Goal: Task Accomplishment & Management: Use online tool/utility

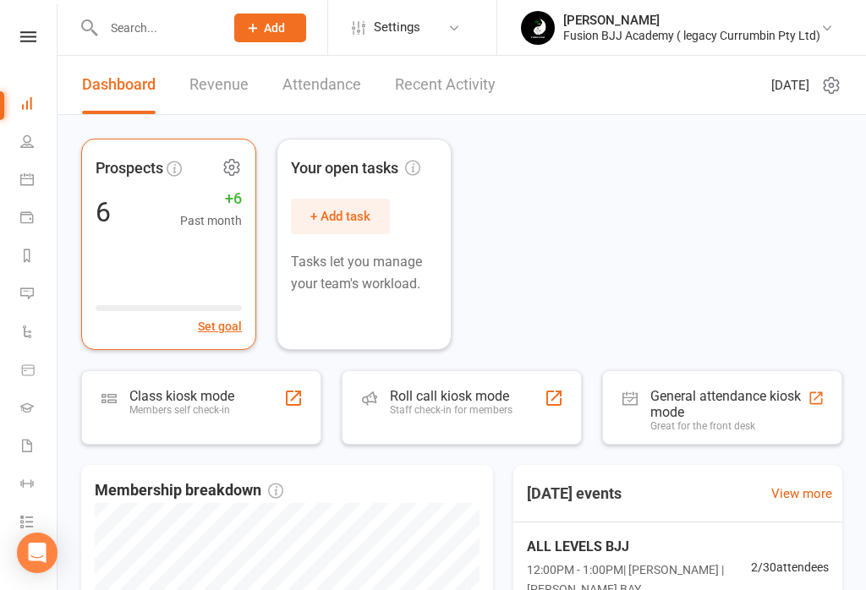
click at [175, 266] on div "Prospects 6 +6 Past month Set goal" at bounding box center [168, 244] width 175 height 211
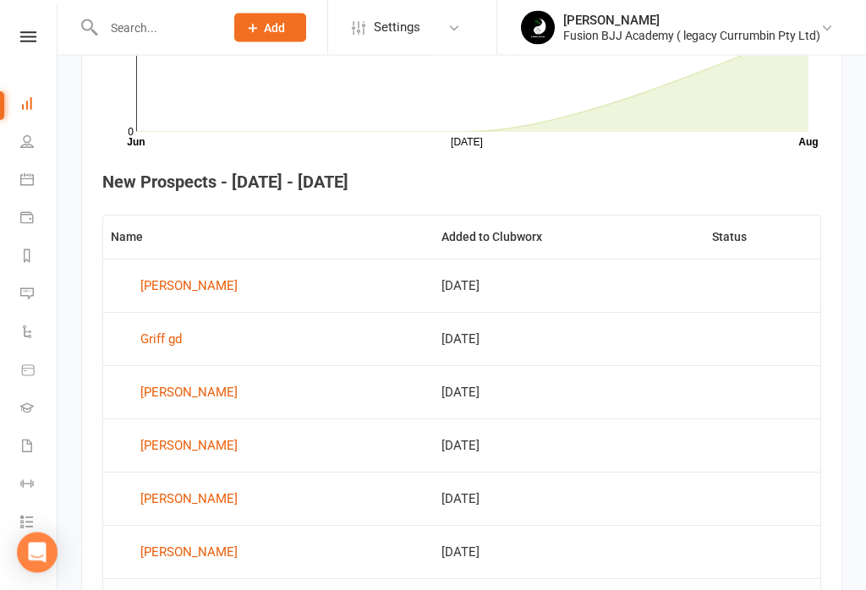
scroll to position [578, 0]
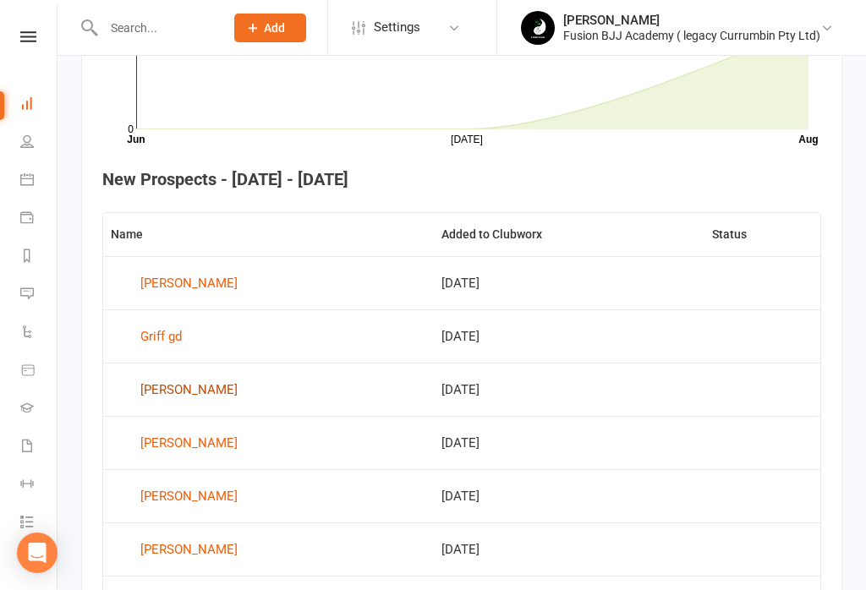
click at [189, 388] on div "[PERSON_NAME]" at bounding box center [188, 389] width 97 height 25
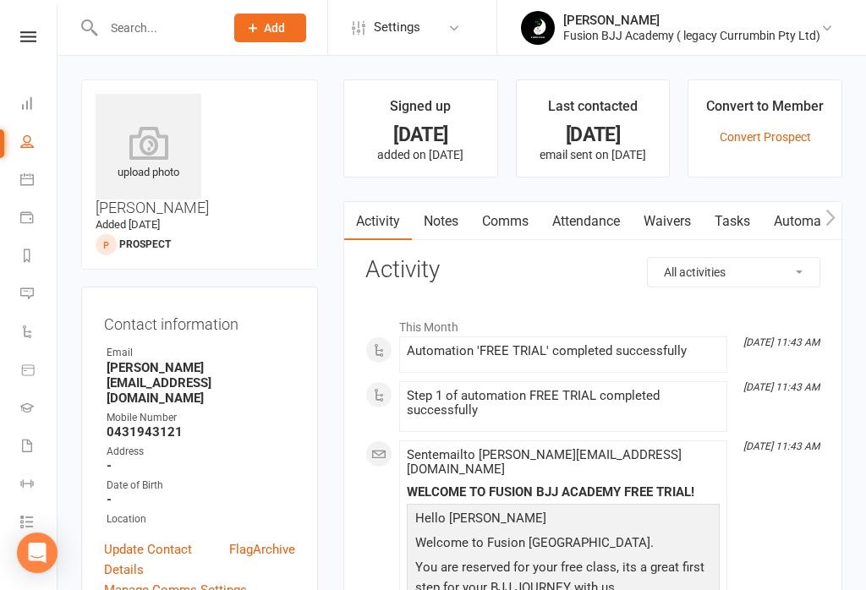
click at [662, 219] on link "Waivers" at bounding box center [667, 221] width 71 height 39
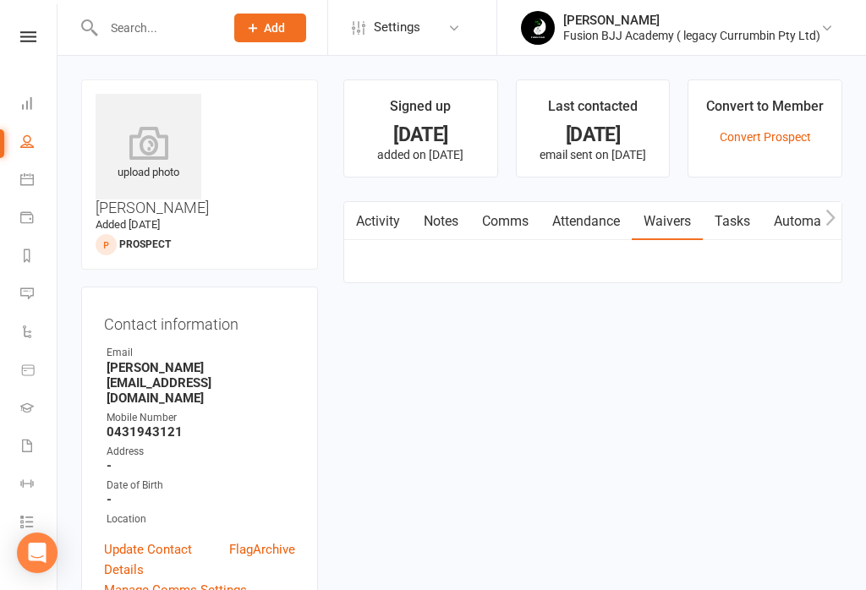
scroll to position [26, 0]
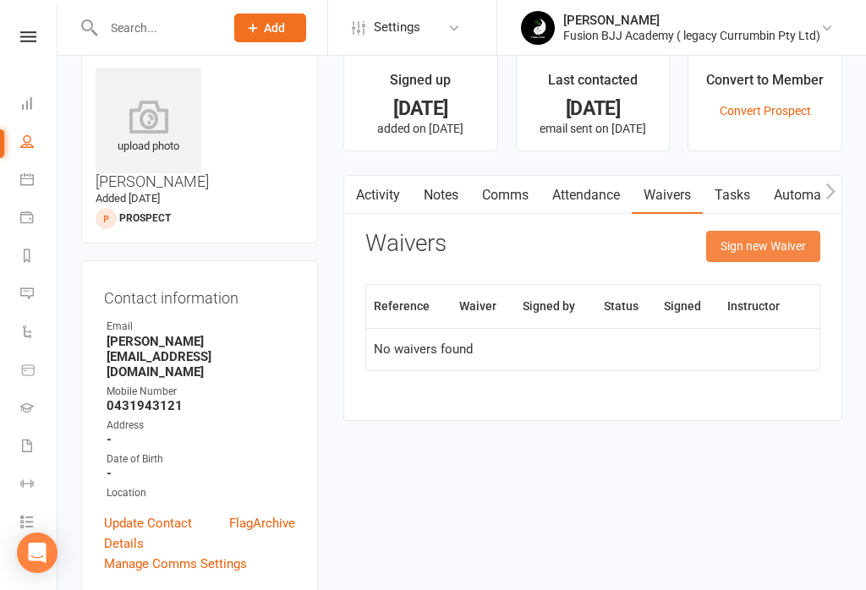
click at [770, 241] on button "Sign new Waiver" at bounding box center [763, 246] width 114 height 30
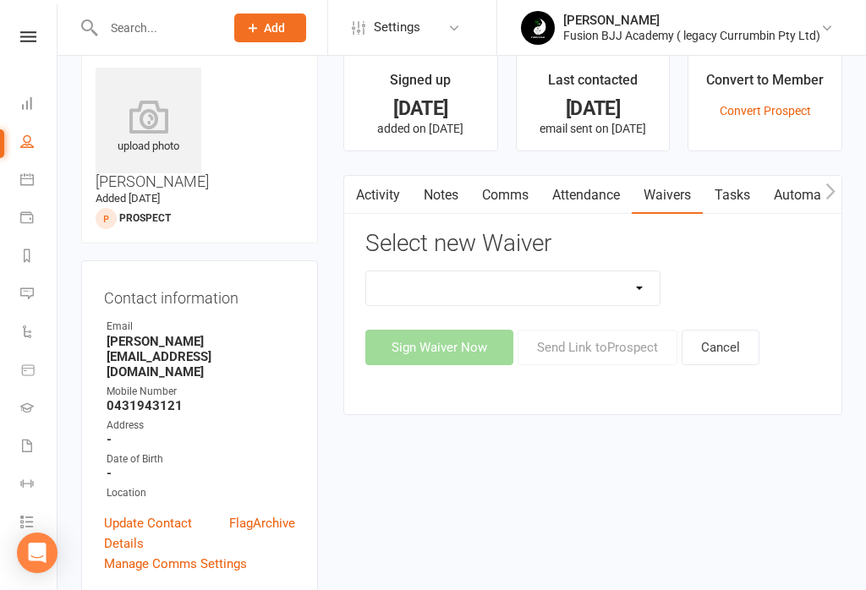
click at [561, 288] on select "Important Information Payment update Prospect" at bounding box center [512, 288] width 293 height 34
select select "13317"
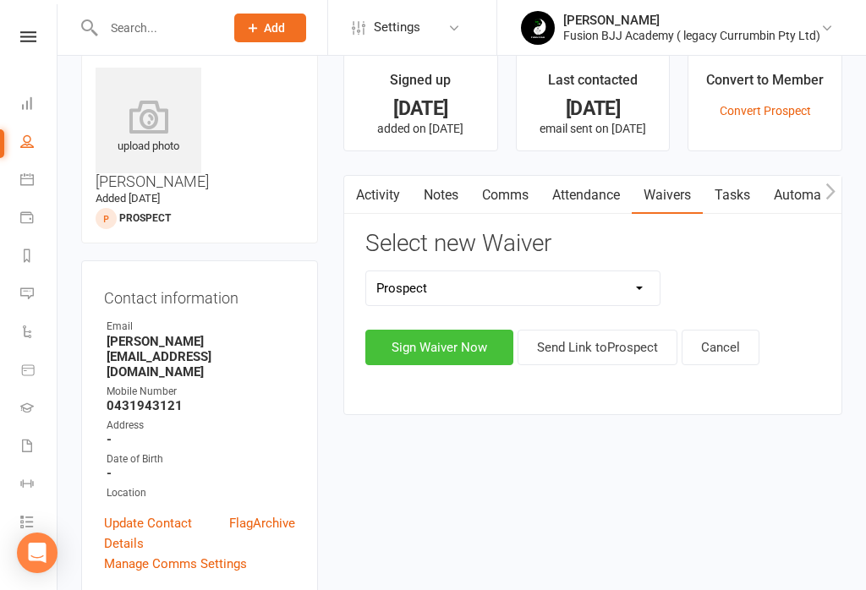
click at [468, 357] on button "Sign Waiver Now" at bounding box center [439, 348] width 148 height 36
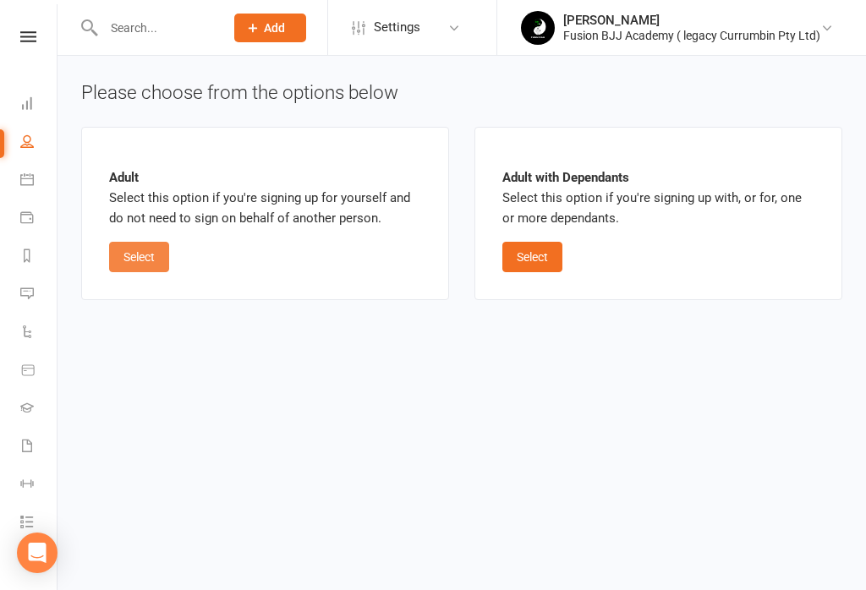
click at [152, 258] on button "Select" at bounding box center [139, 257] width 60 height 30
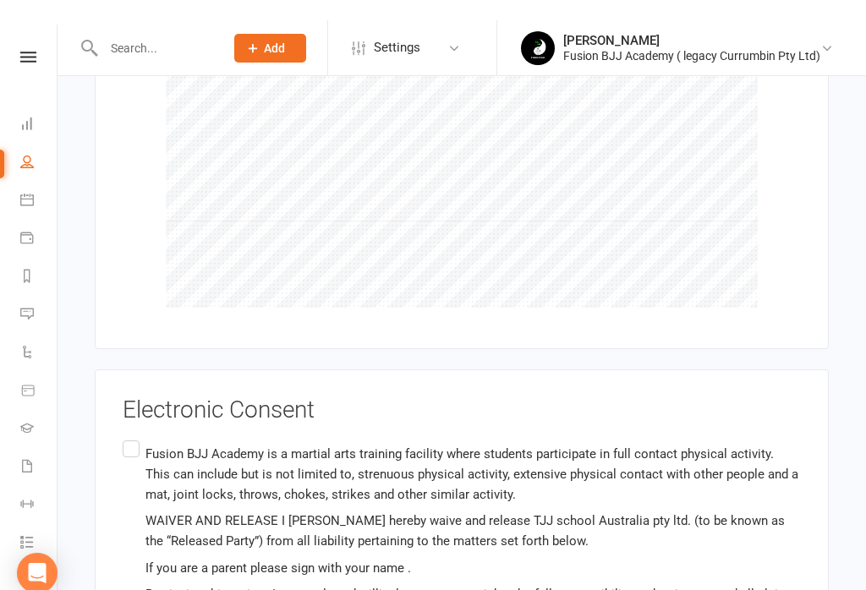
scroll to position [940, 0]
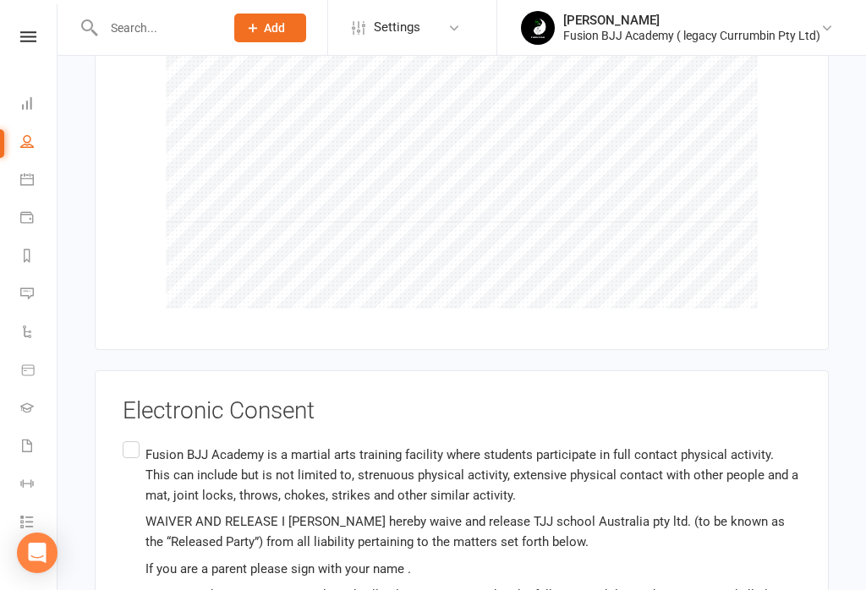
click at [128, 438] on input "Fusion BJJ Academy is a martial arts training facility where students participa…" at bounding box center [128, 438] width 11 height 0
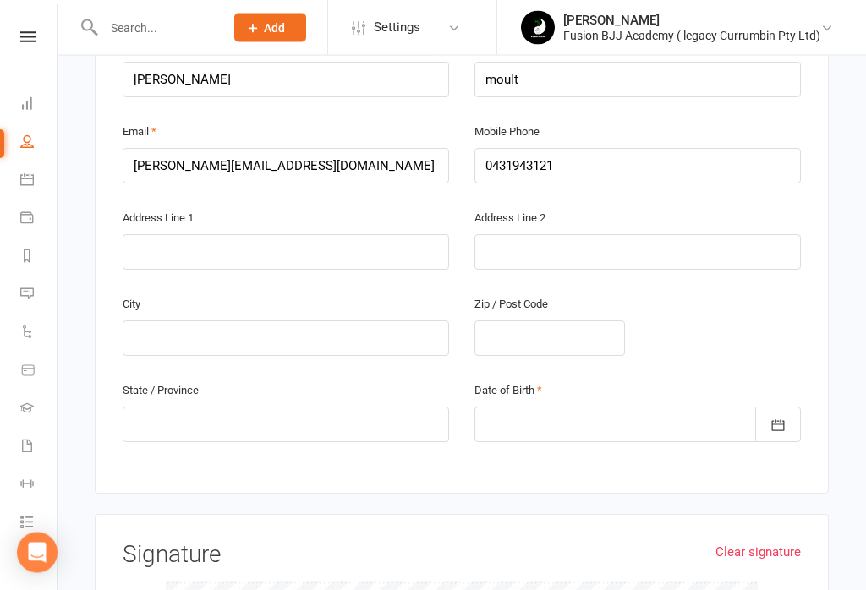
scroll to position [424, 0]
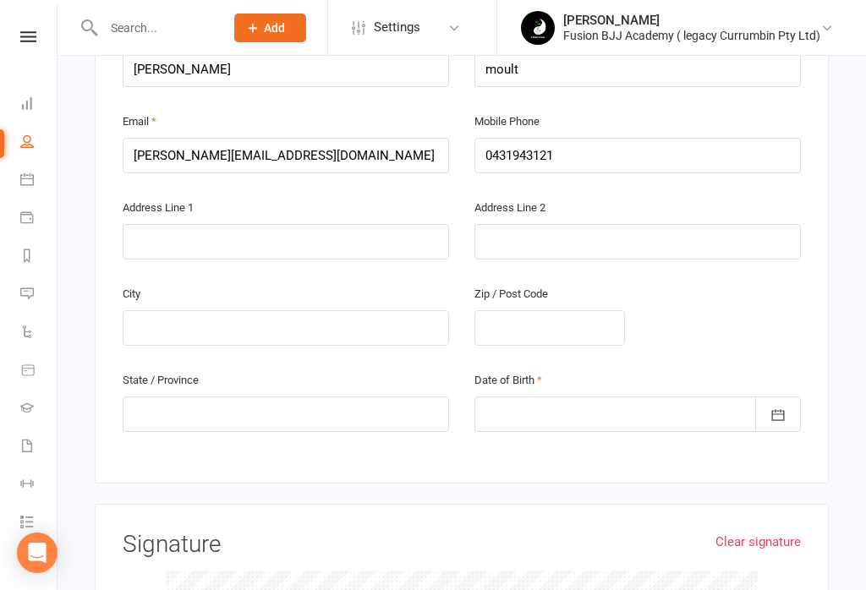
click at [612, 397] on div at bounding box center [637, 415] width 326 height 36
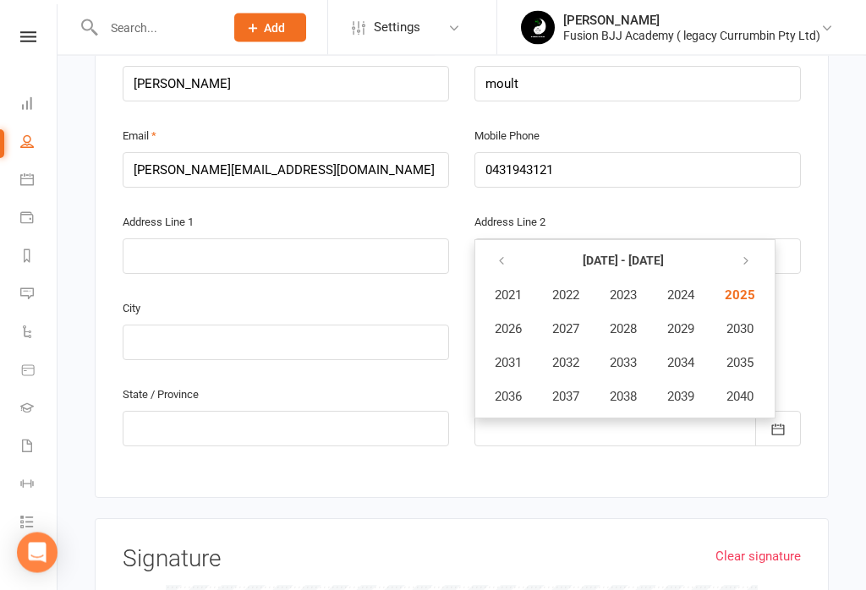
scroll to position [403, 0]
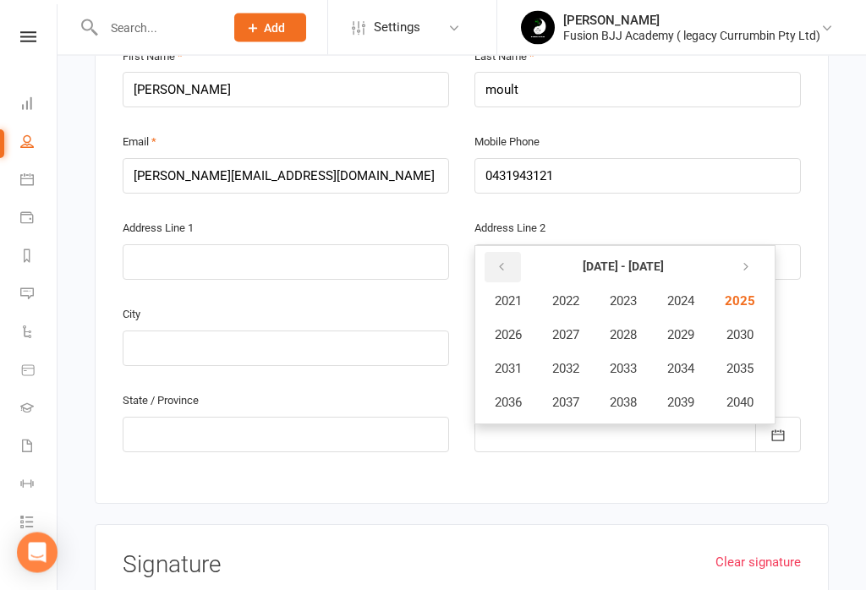
click at [501, 261] on icon "button" at bounding box center [502, 268] width 12 height 14
click at [496, 260] on icon "button" at bounding box center [502, 267] width 12 height 14
click at [633, 319] on button "1988" at bounding box center [623, 335] width 56 height 32
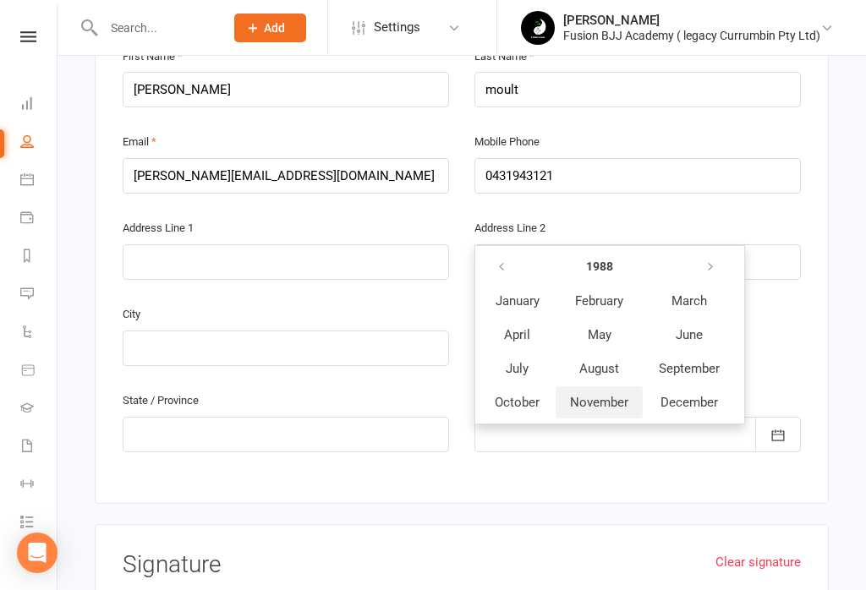
click at [619, 395] on span "November" at bounding box center [599, 402] width 58 height 15
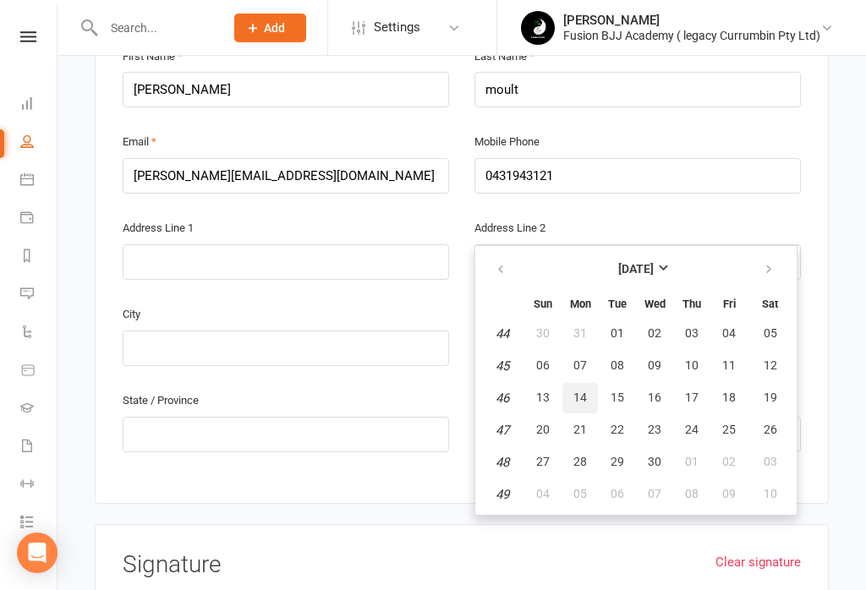
click at [575, 383] on button "14" at bounding box center [580, 398] width 36 height 30
type input "14 Nov 1988"
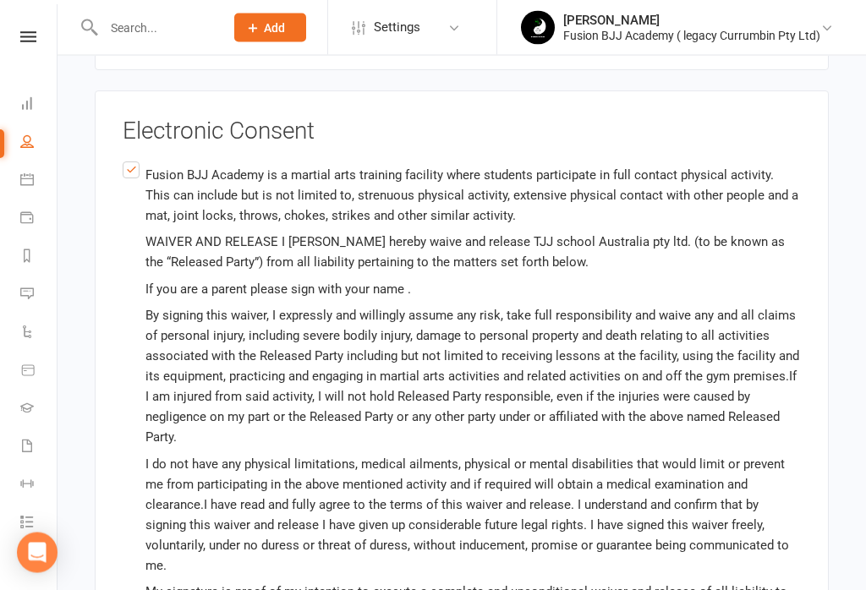
scroll to position [1339, 0]
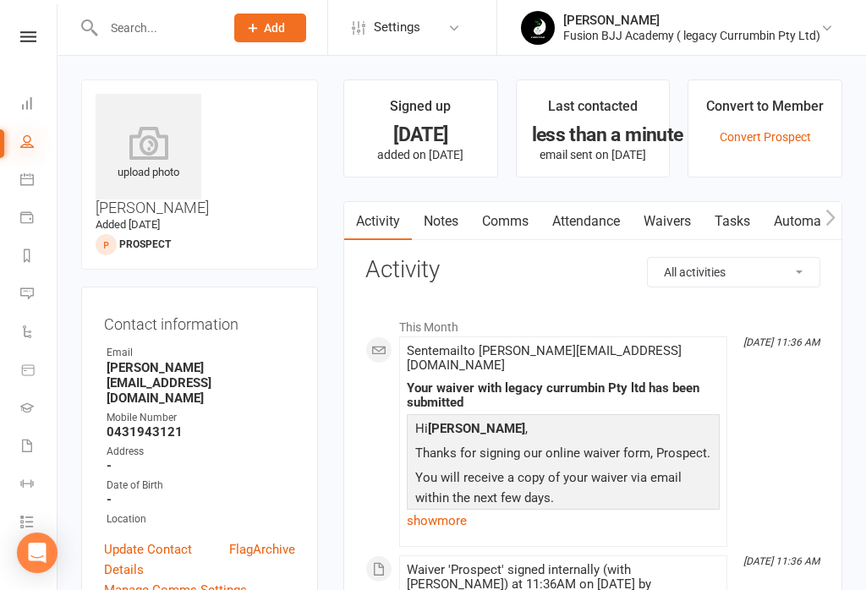
click at [25, 139] on icon at bounding box center [27, 141] width 14 height 14
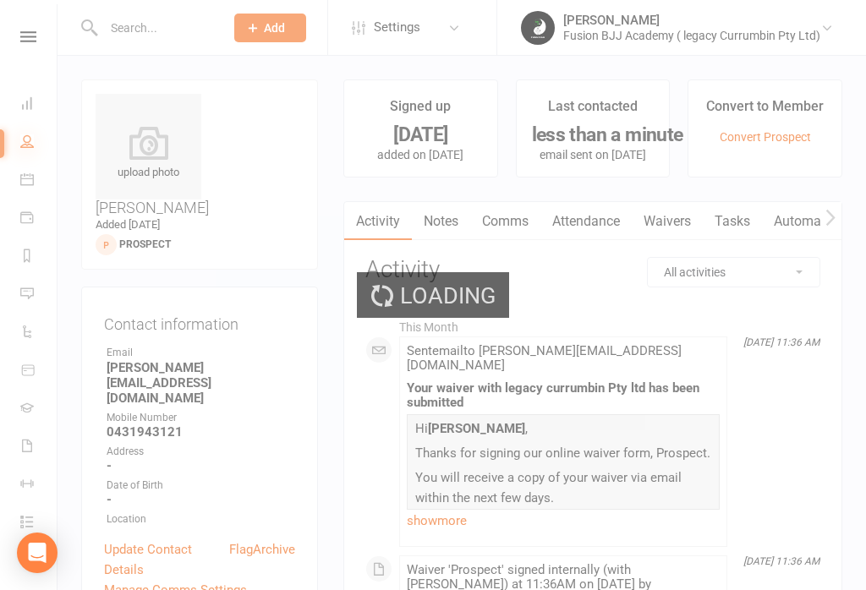
select select "50"
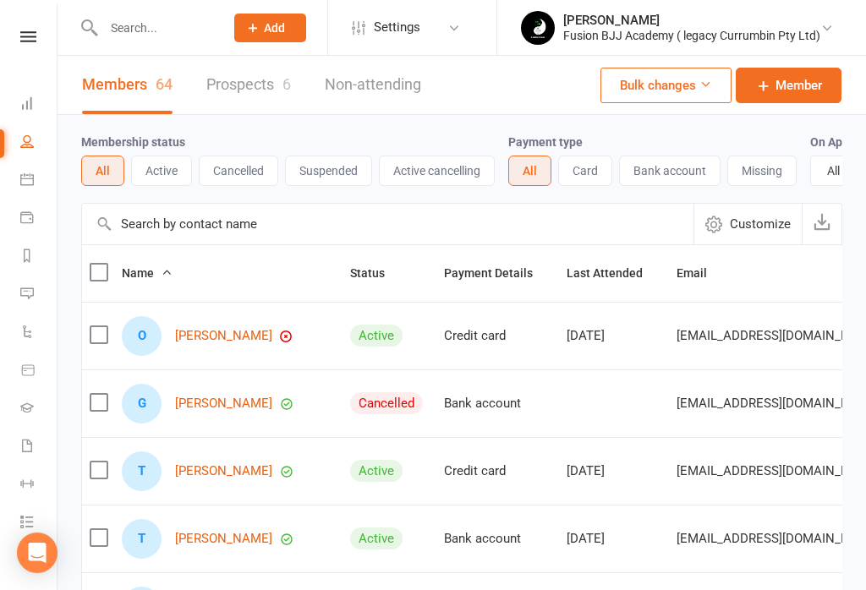
click at [256, 80] on link "Prospects 6" at bounding box center [248, 85] width 85 height 58
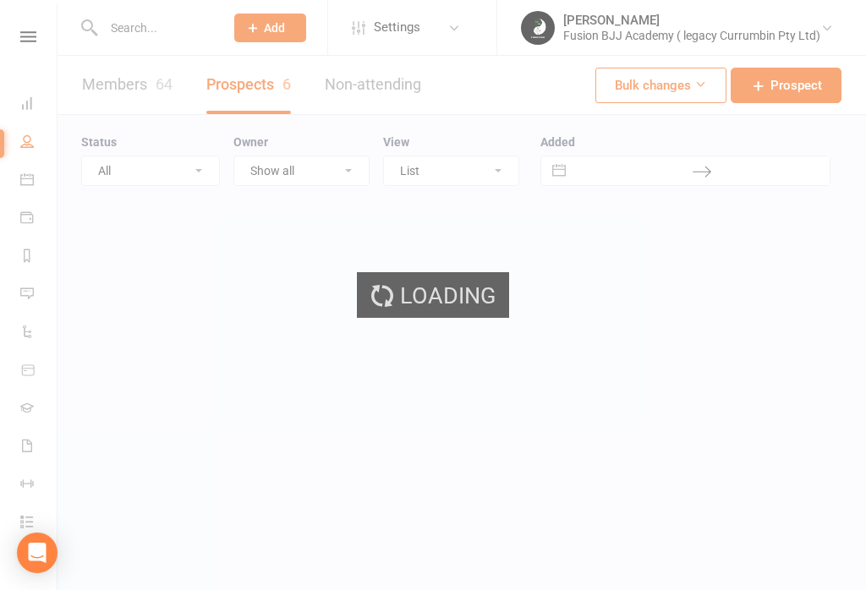
select select "25"
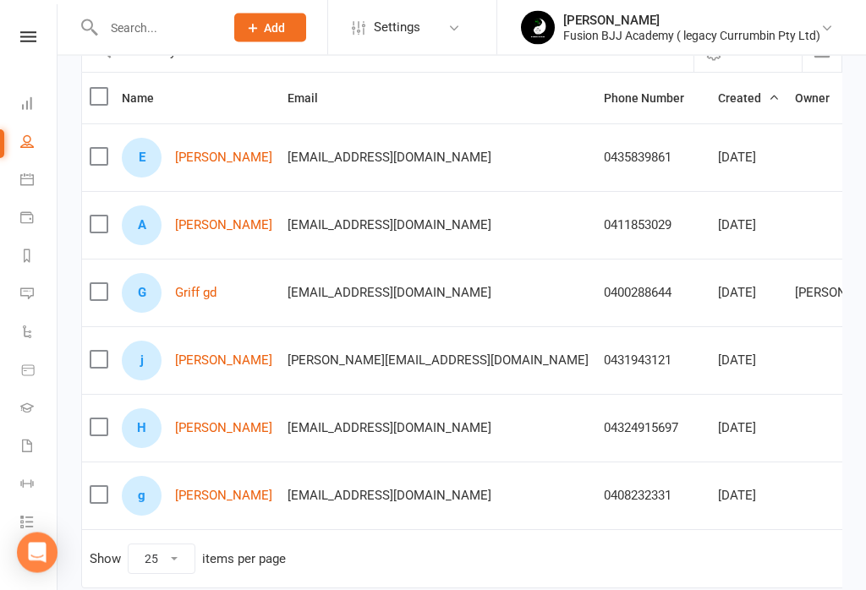
scroll to position [173, 0]
click at [222, 500] on link "george Strates" at bounding box center [223, 496] width 97 height 14
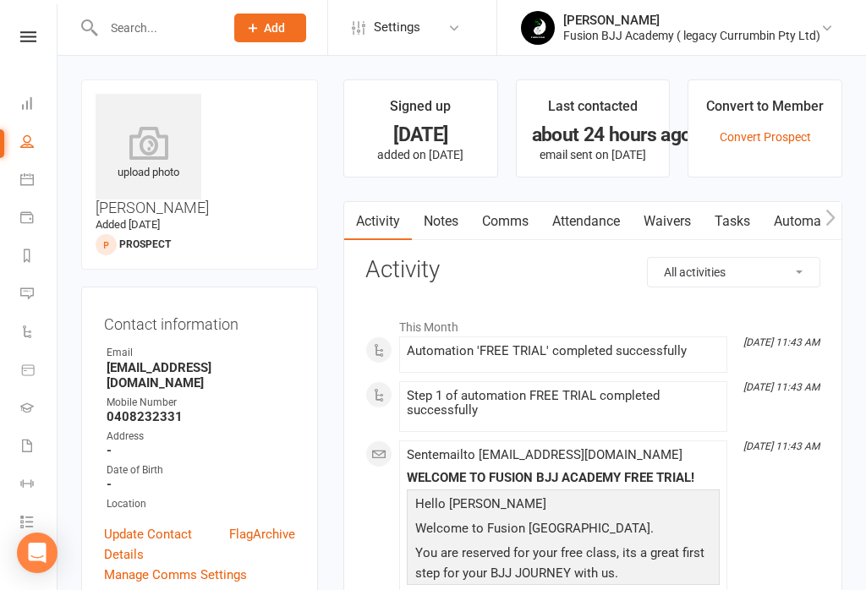
click at [672, 221] on link "Waivers" at bounding box center [667, 221] width 71 height 39
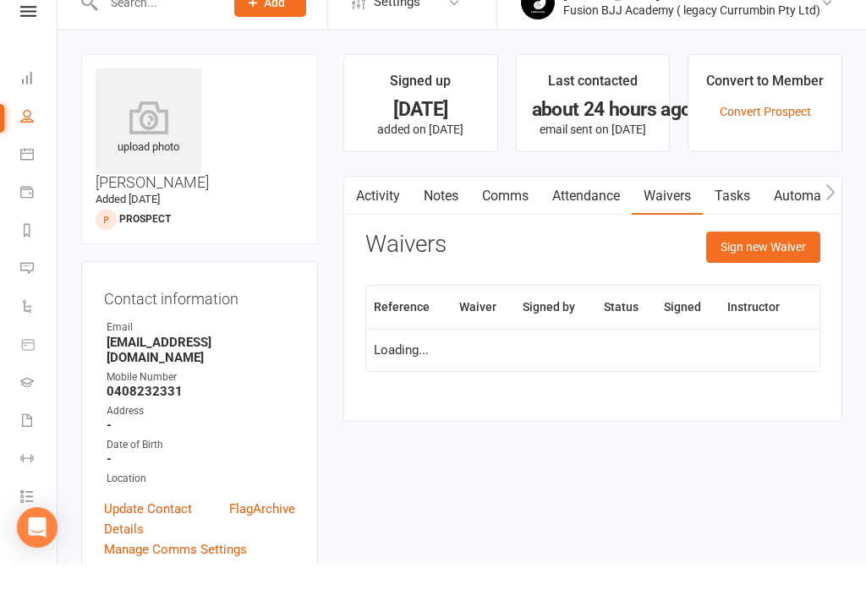
scroll to position [26, 0]
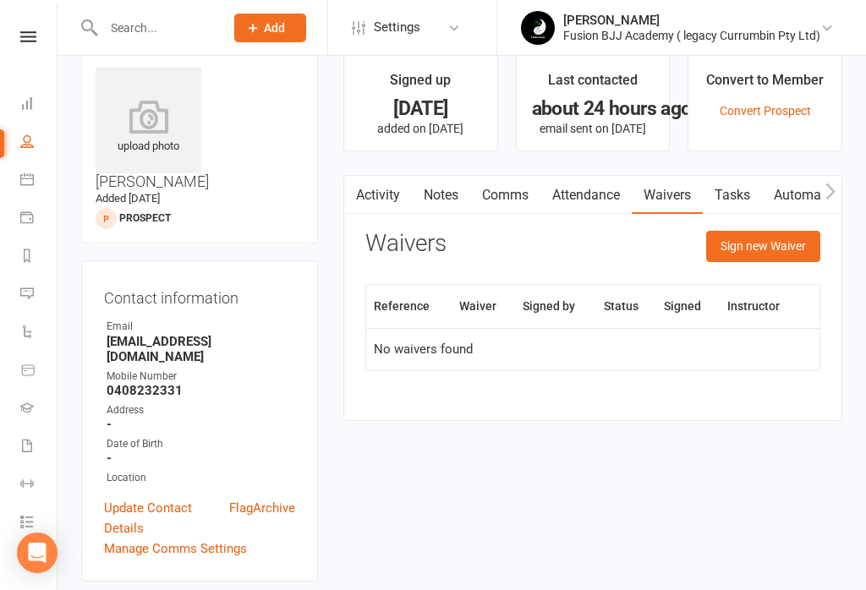
click at [500, 345] on td "No waivers found" at bounding box center [592, 349] width 453 height 42
click at [535, 355] on td "No waivers found" at bounding box center [592, 349] width 453 height 42
click at [534, 350] on td "No waivers found" at bounding box center [592, 349] width 453 height 42
click at [770, 239] on button "Sign new Waiver" at bounding box center [763, 246] width 114 height 30
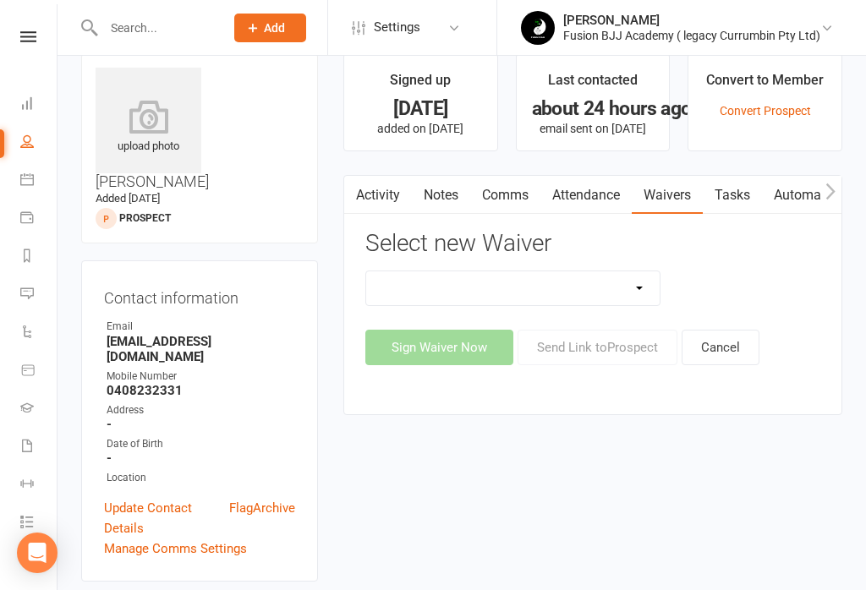
click at [577, 279] on select "Important Information Payment update Prospect" at bounding box center [512, 288] width 293 height 34
select select "13317"
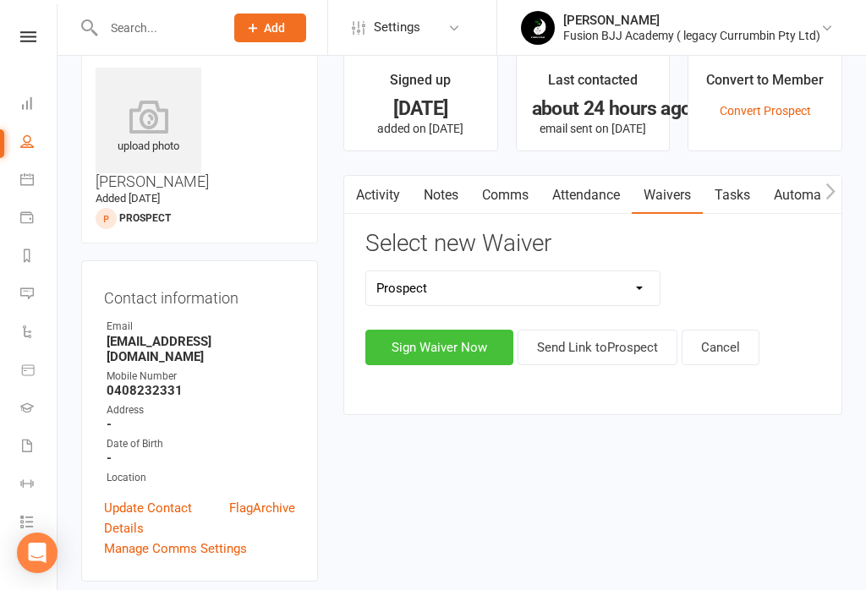
click at [461, 347] on button "Sign Waiver Now" at bounding box center [439, 348] width 148 height 36
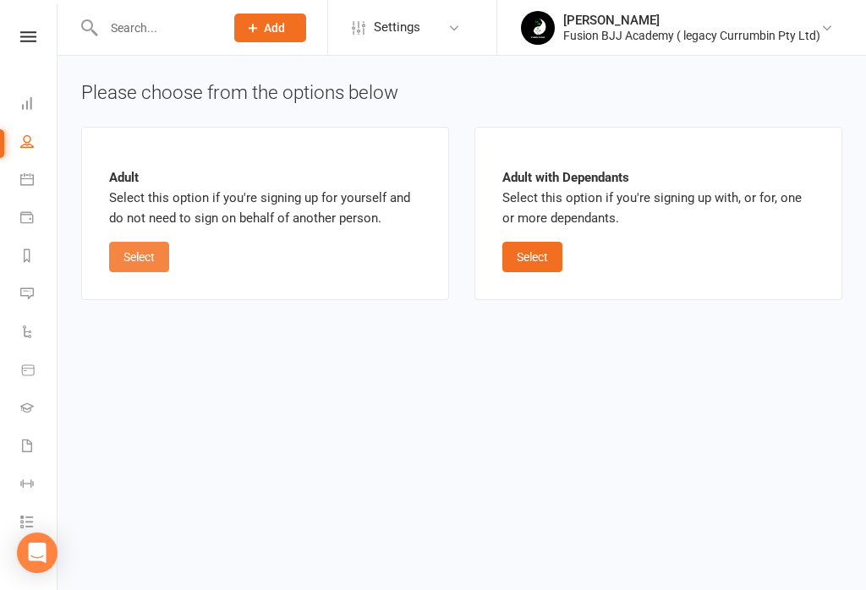
click at [133, 263] on button "Select" at bounding box center [139, 257] width 60 height 30
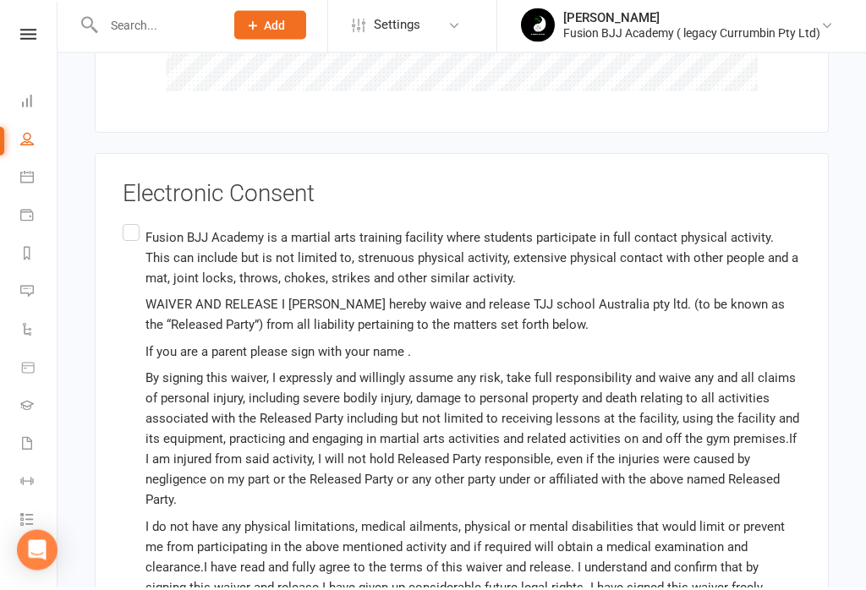
scroll to position [1117, 0]
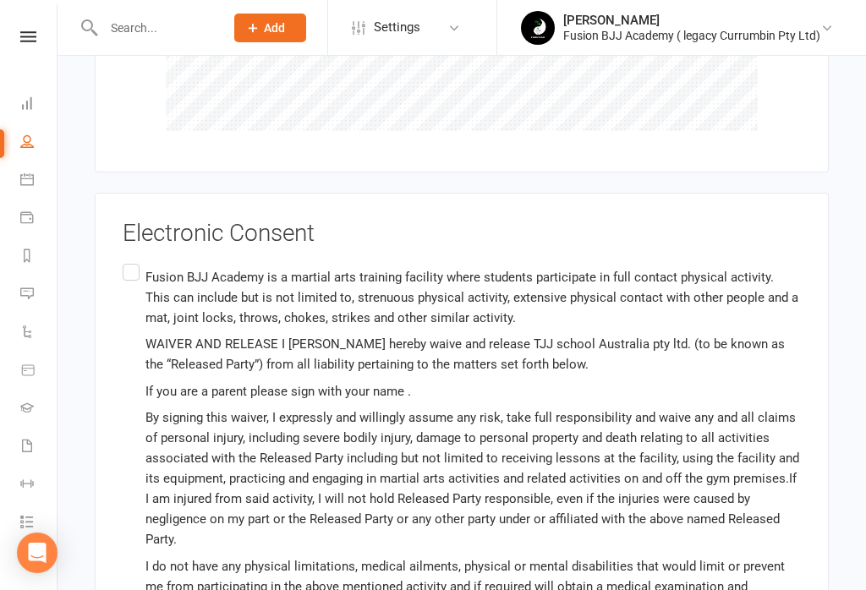
click at [137, 260] on label "Fusion BJJ Academy is a martial arts training facility where students participa…" at bounding box center [462, 505] width 678 height 491
click at [134, 260] on input "Fusion BJJ Academy is a martial arts training facility where students participa…" at bounding box center [128, 260] width 11 height 0
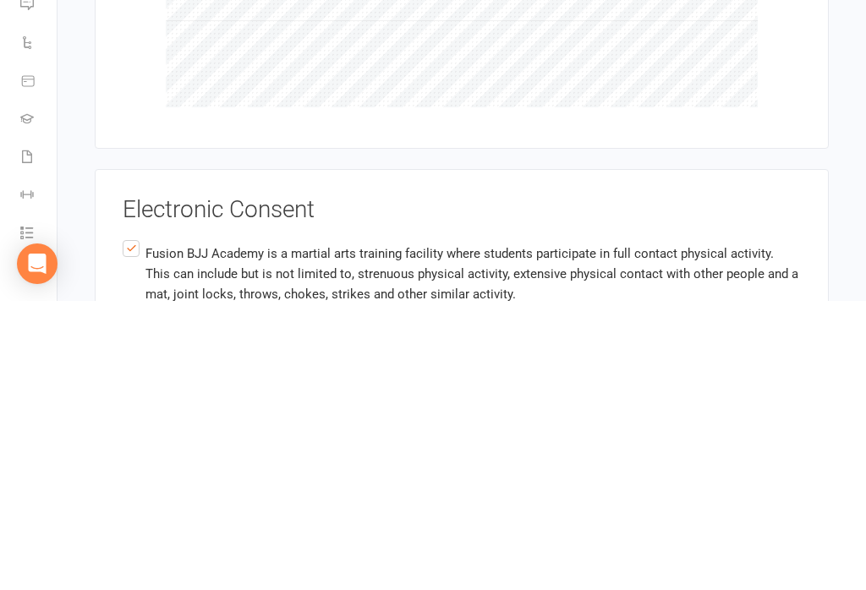
scroll to position [1339, 0]
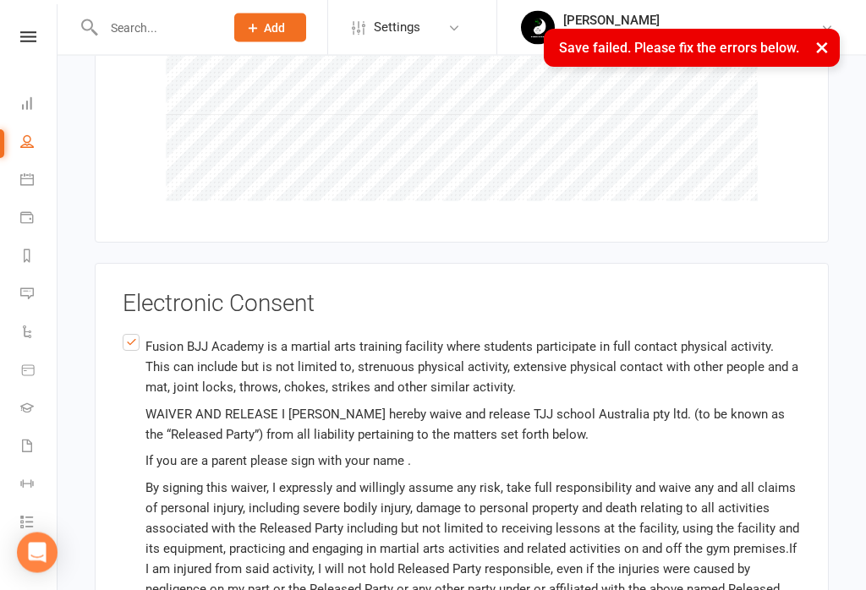
scroll to position [556, 0]
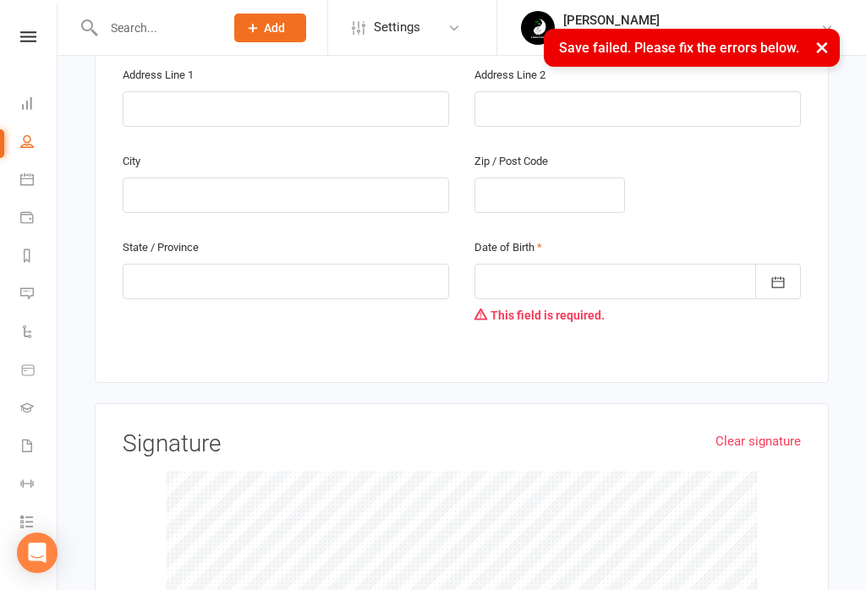
click at [636, 264] on div at bounding box center [637, 282] width 326 height 36
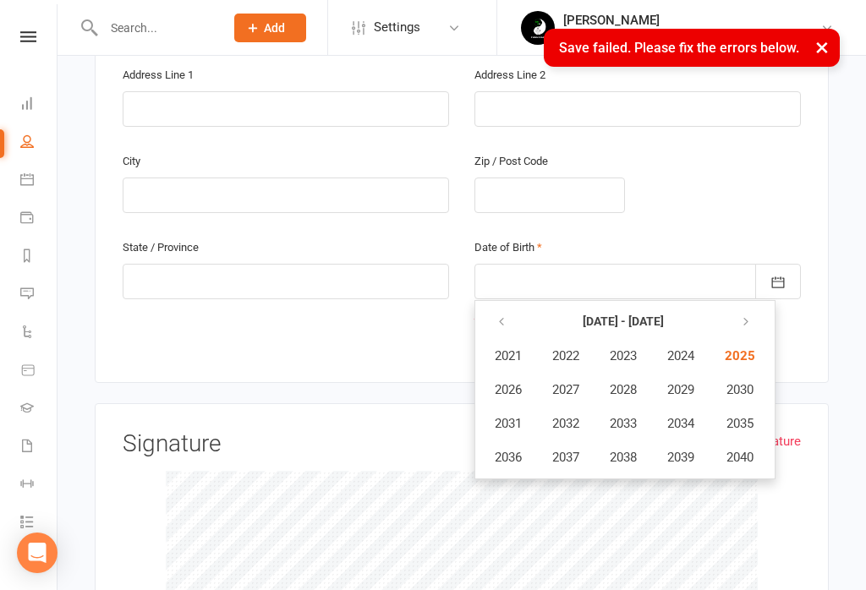
click at [655, 264] on div at bounding box center [637, 282] width 326 height 36
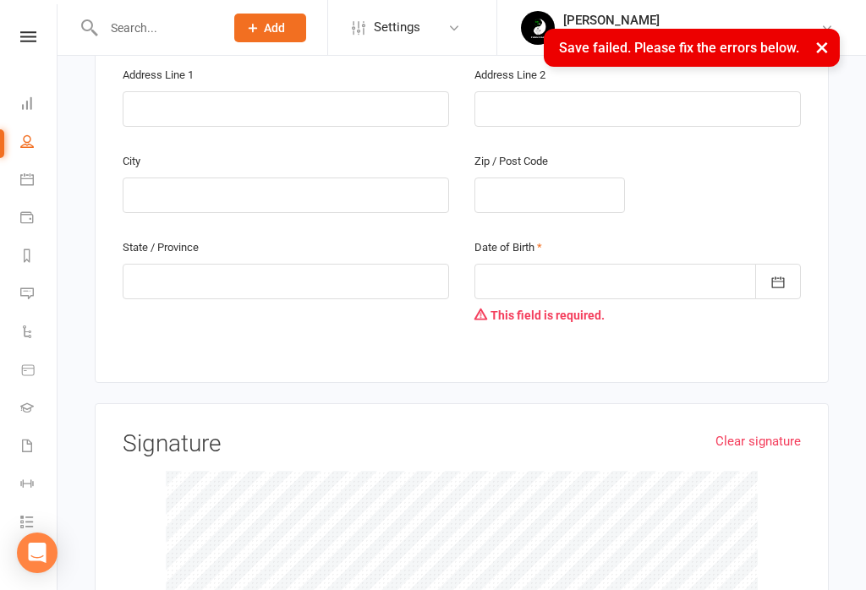
click at [669, 264] on div at bounding box center [637, 282] width 326 height 36
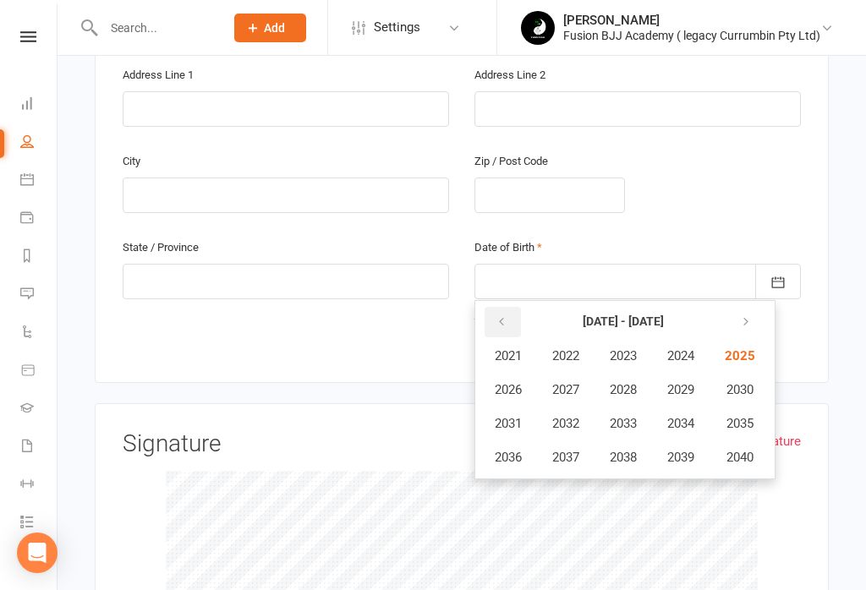
click at [514, 307] on button "button" at bounding box center [503, 322] width 36 height 30
click at [500, 315] on icon "button" at bounding box center [502, 322] width 12 height 14
click at [637, 450] on span "1998" at bounding box center [623, 457] width 27 height 15
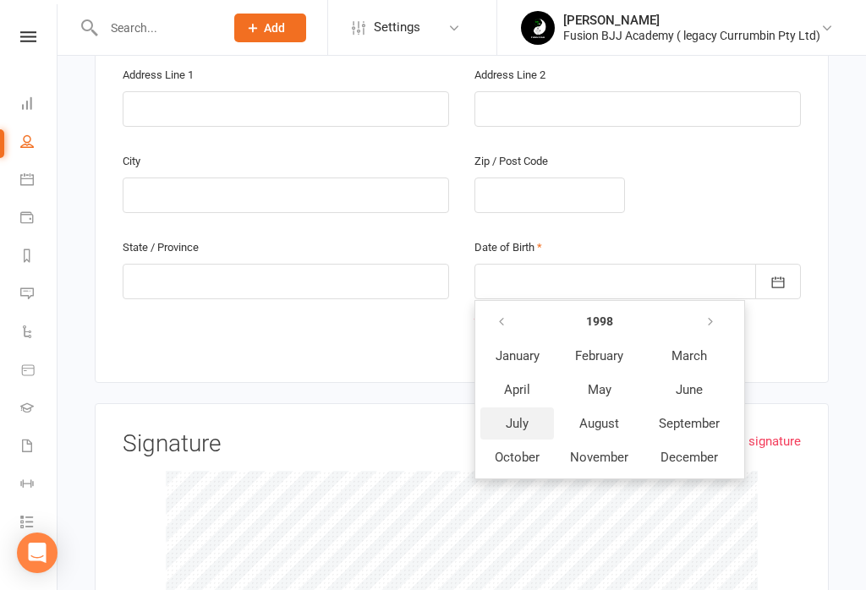
click at [511, 408] on button "July" at bounding box center [517, 424] width 74 height 32
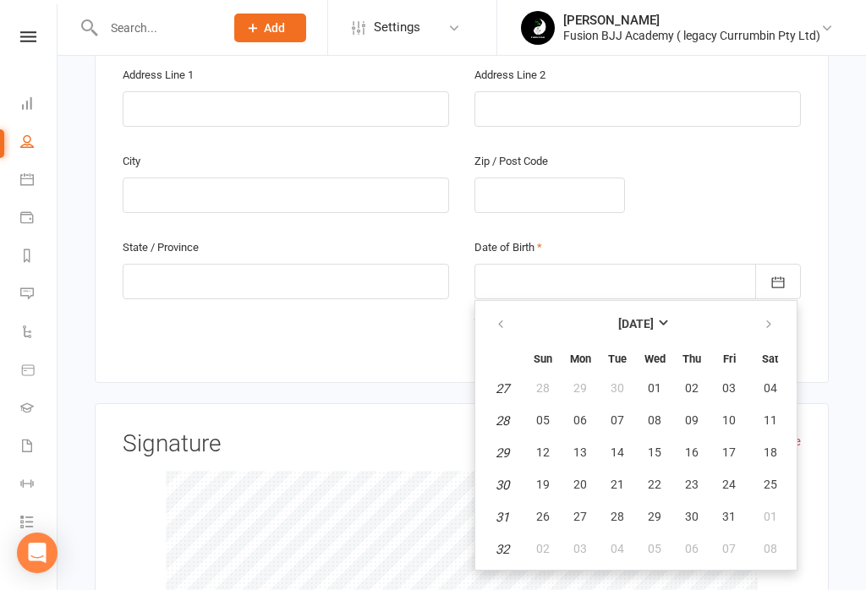
click at [496, 446] on em "29" at bounding box center [503, 453] width 14 height 15
click at [651, 502] on button "29" at bounding box center [655, 517] width 36 height 30
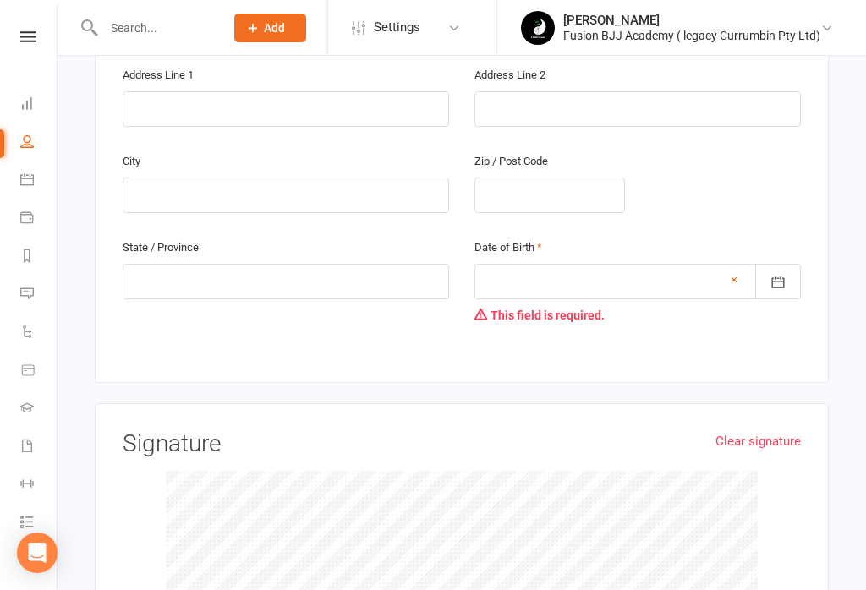
type input "29 Jul 1998"
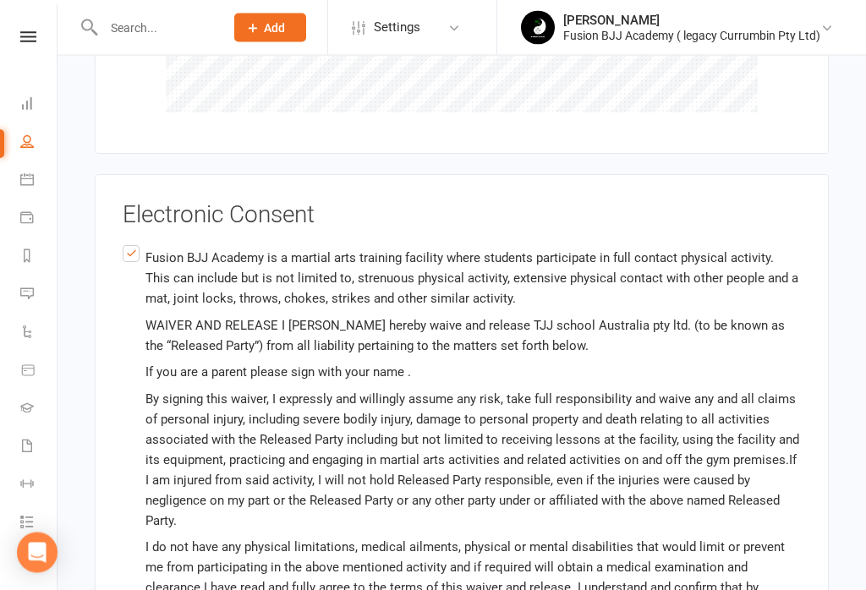
scroll to position [1371, 0]
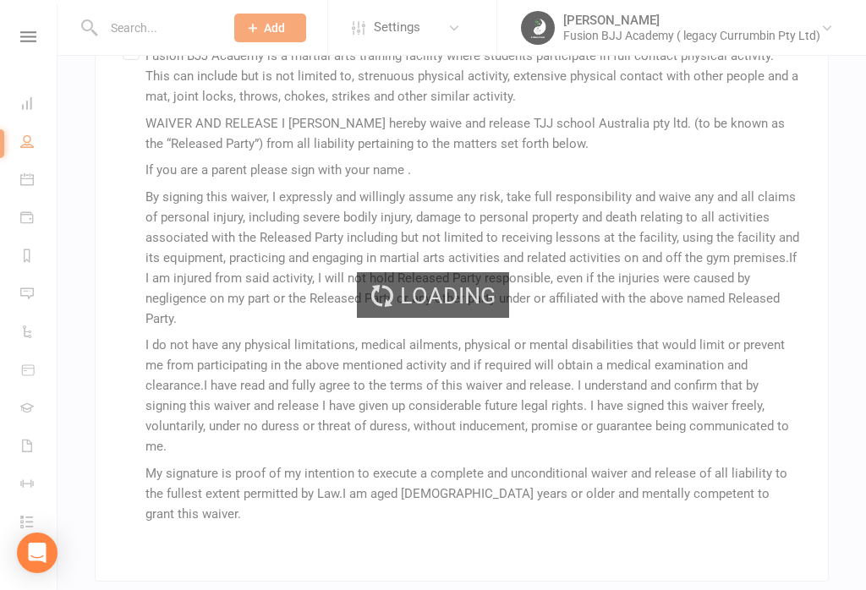
scroll to position [1339, 0]
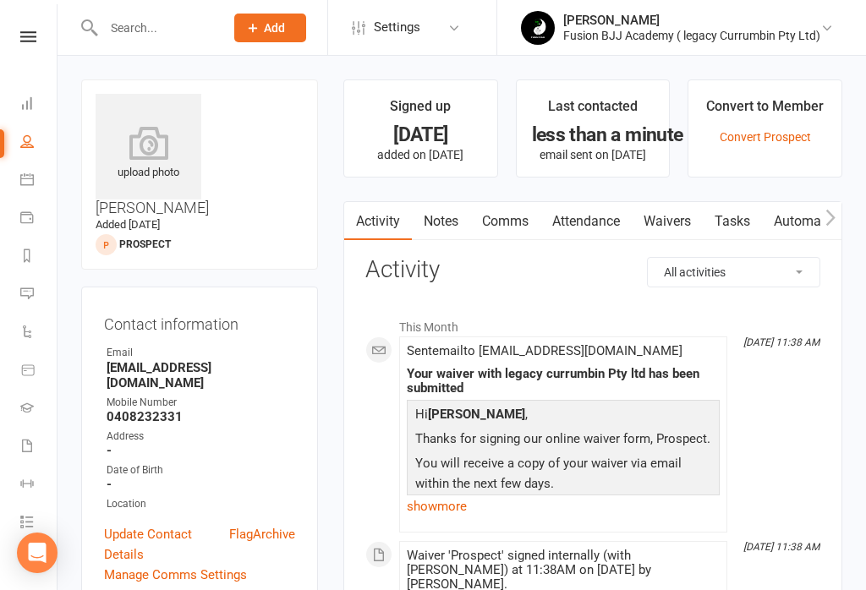
click at [42, 31] on link at bounding box center [28, 36] width 60 height 11
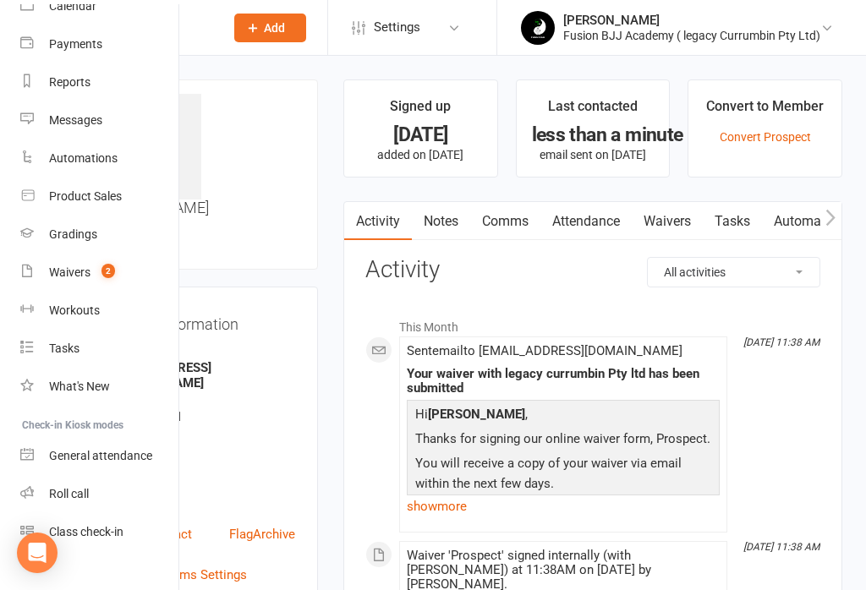
scroll to position [159, 0]
click at [108, 529] on div "Class check-in" at bounding box center [86, 534] width 74 height 14
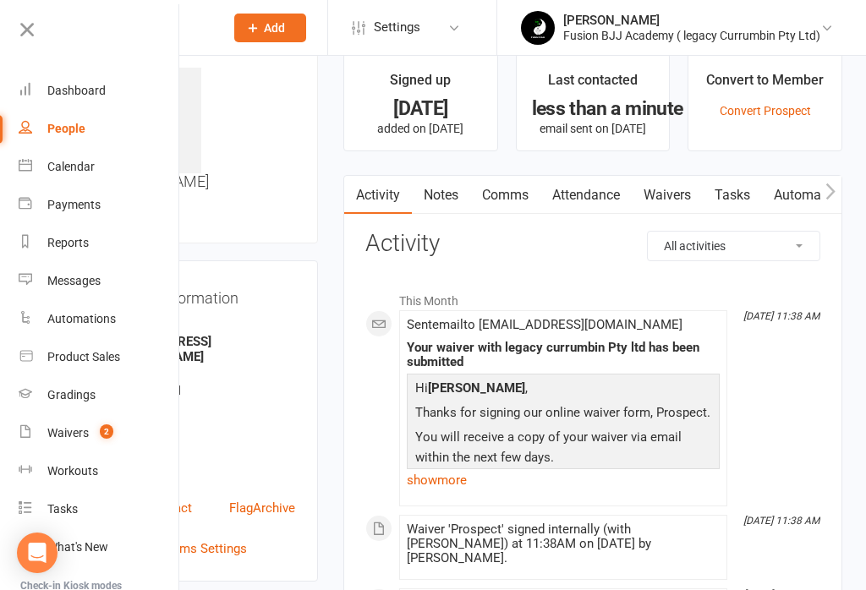
scroll to position [0, 2]
click at [69, 96] on div "Dashboard" at bounding box center [76, 91] width 58 height 14
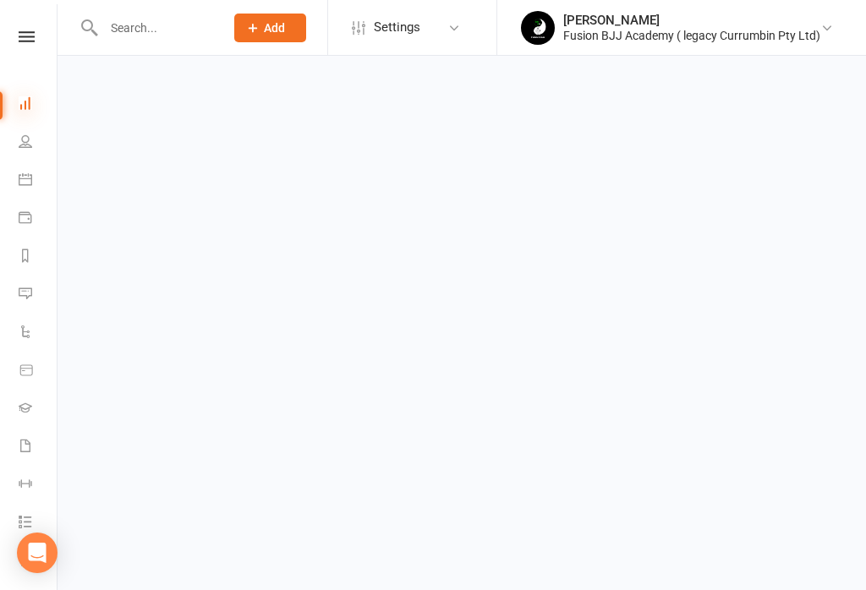
click at [30, 101] on icon at bounding box center [26, 103] width 14 height 14
click at [26, 93] on link "Dashboard" at bounding box center [38, 105] width 38 height 38
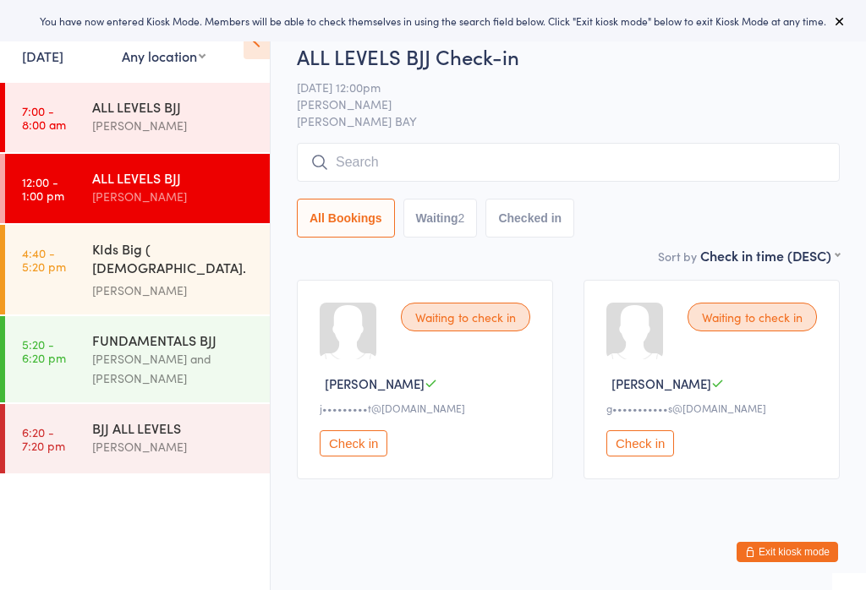
click at [783, 547] on button "Exit kiosk mode" at bounding box center [787, 552] width 101 height 20
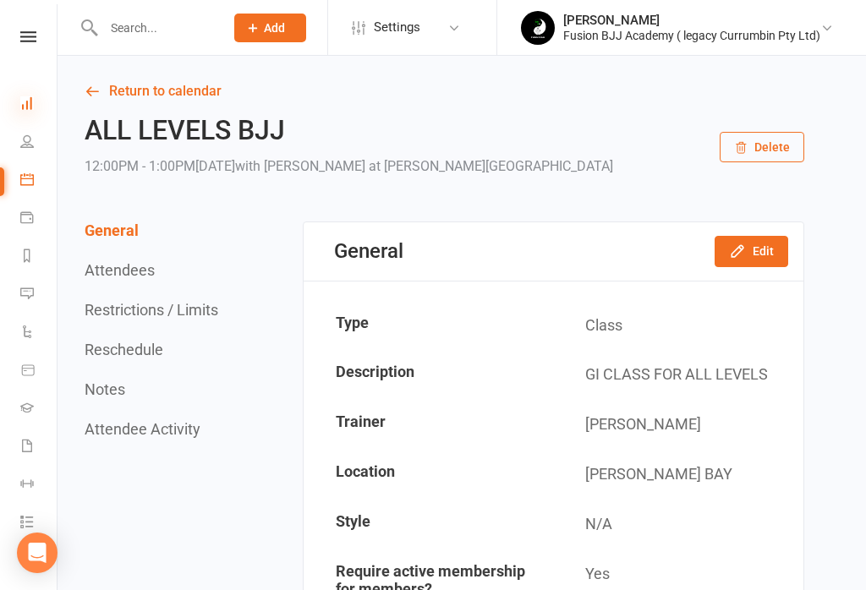
click at [31, 104] on icon at bounding box center [27, 103] width 14 height 14
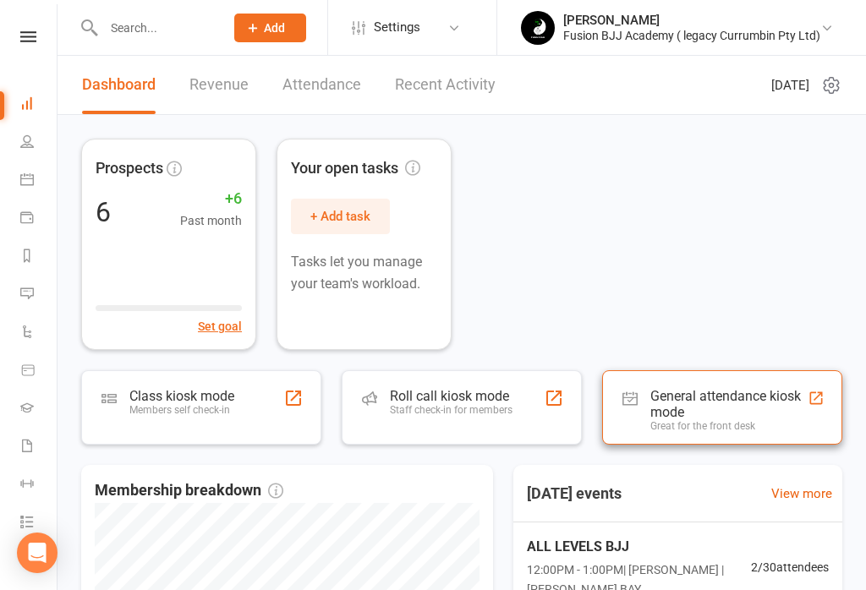
click at [771, 414] on div "General attendance kiosk mode" at bounding box center [728, 404] width 157 height 32
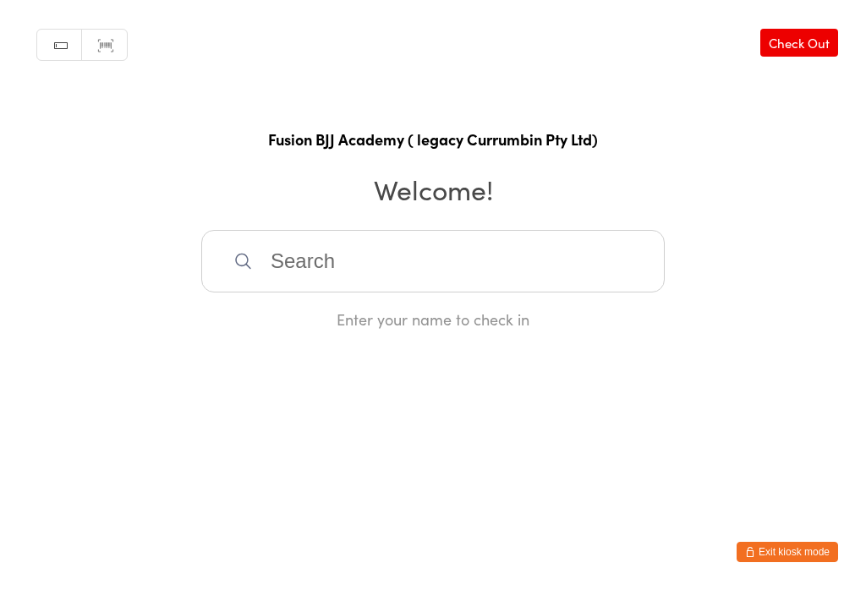
click at [324, 260] on input "search" at bounding box center [432, 261] width 463 height 63
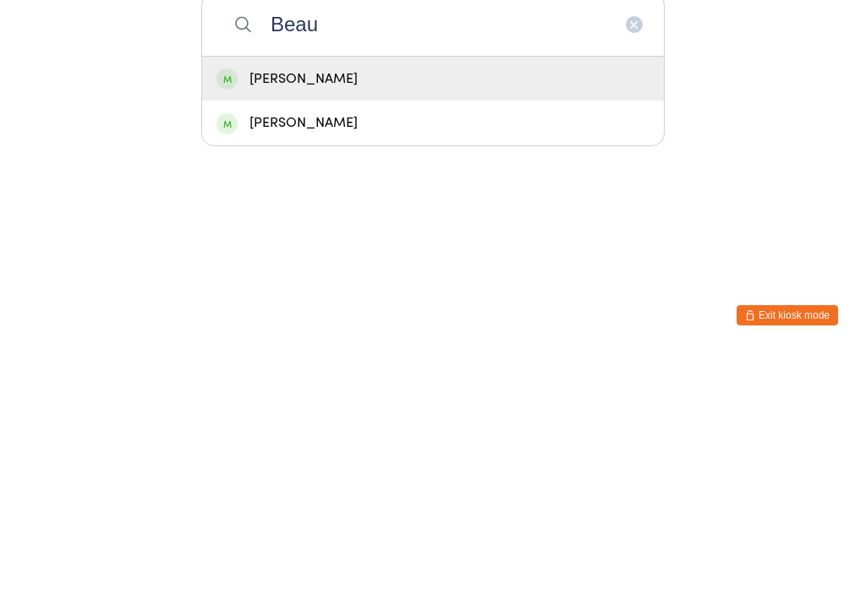
type input "Beau"
click at [331, 304] on div "Beau Whitehouse" at bounding box center [433, 315] width 433 height 23
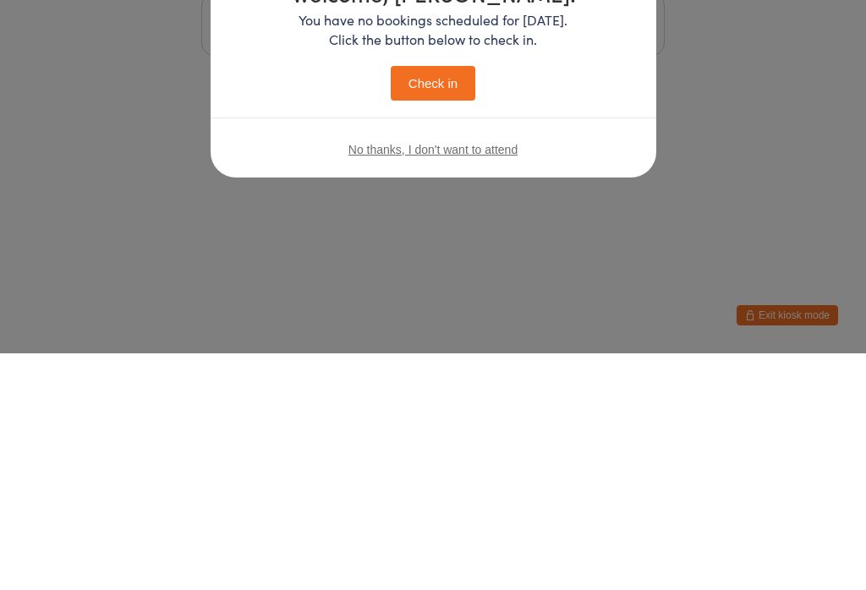
click at [427, 321] on div "Welcome, Beau! You have no bookings scheduled for today. Click the button below…" at bounding box center [433, 295] width 866 height 590
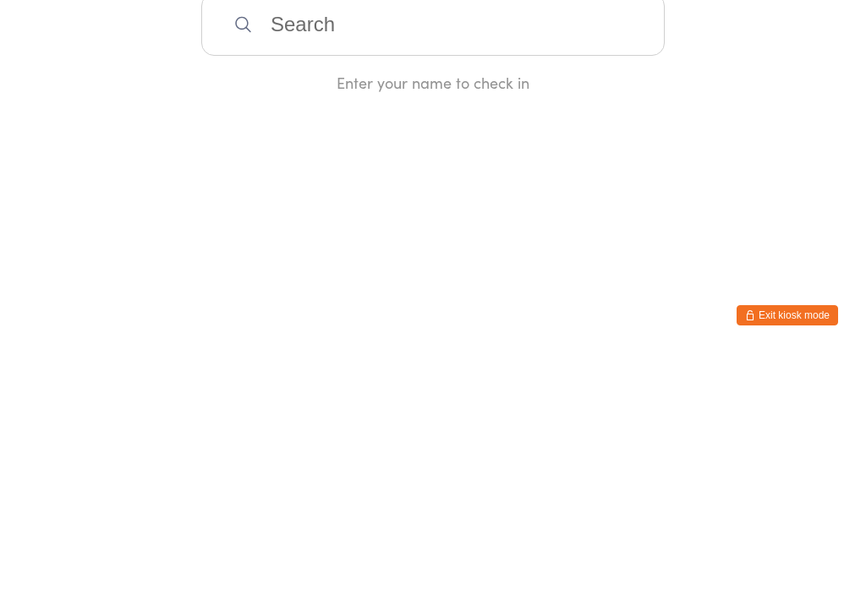
click at [449, 230] on input "search" at bounding box center [432, 261] width 463 height 63
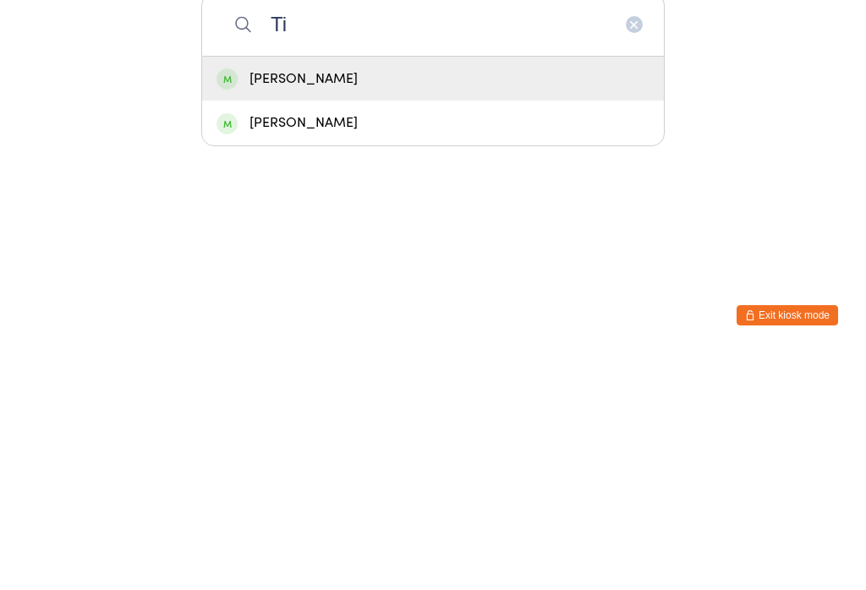
type input "Ti"
click at [299, 348] on div "Tim Rockett" at bounding box center [433, 359] width 433 height 23
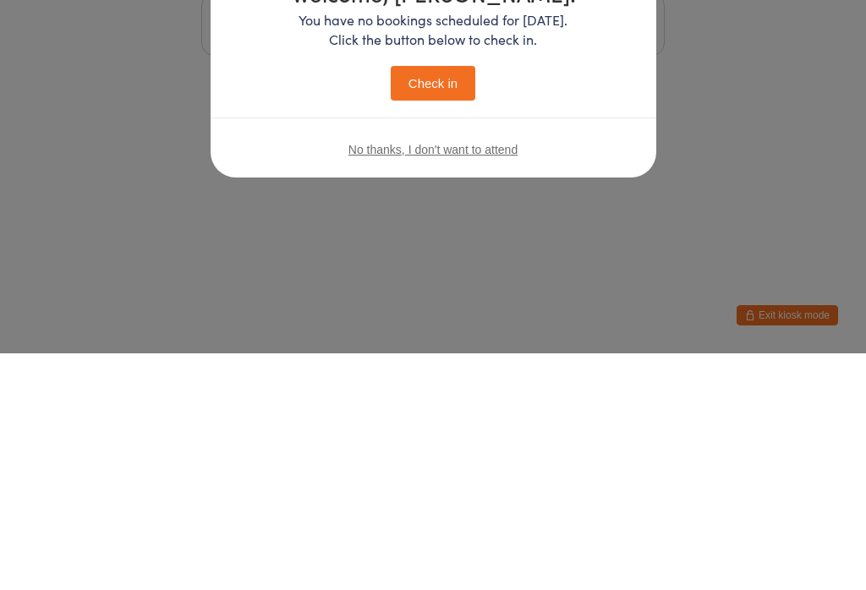
click at [423, 299] on div "Welcome, Tim! You have no bookings scheduled for today. Click the button below …" at bounding box center [433, 295] width 866 height 590
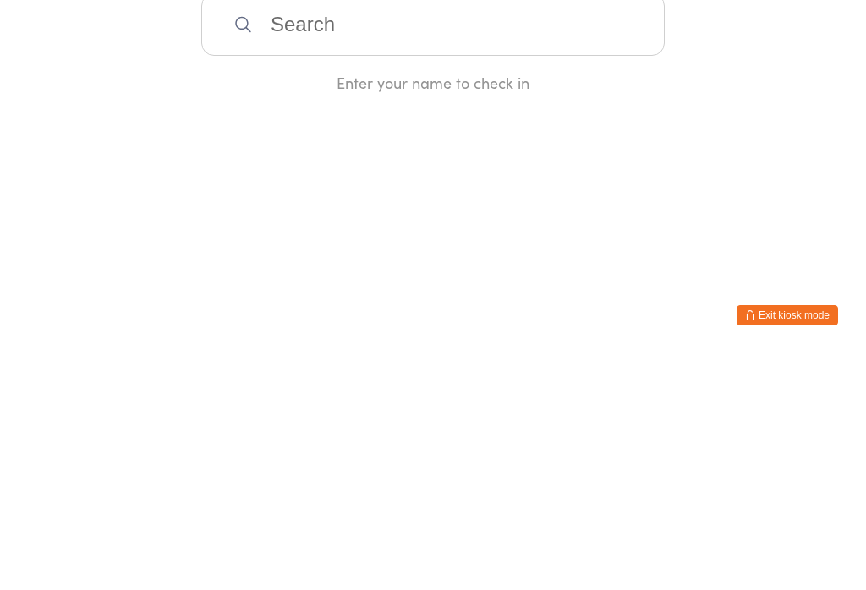
click at [439, 315] on html "You have now entered Kiosk Mode. Members will be able to check themselves in us…" at bounding box center [433, 295] width 866 height 590
click at [406, 230] on div "Enter your name to check in" at bounding box center [432, 280] width 463 height 100
click at [460, 230] on input "search" at bounding box center [432, 261] width 463 height 63
type input "Vio"
click at [394, 293] on div "Violetta Shmatkova" at bounding box center [433, 315] width 462 height 45
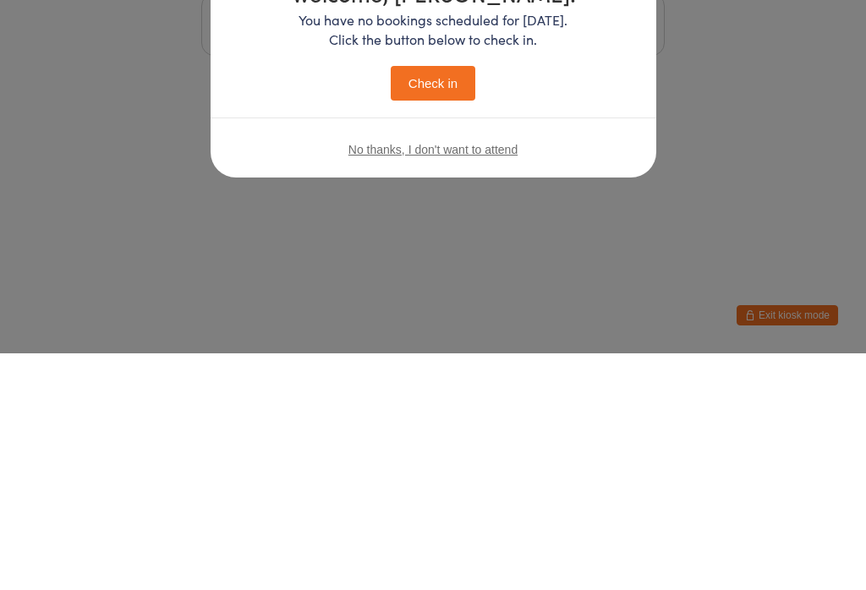
click at [441, 321] on div "Welcome, Violetta! You have no bookings scheduled for today. Click the button b…" at bounding box center [433, 295] width 866 height 590
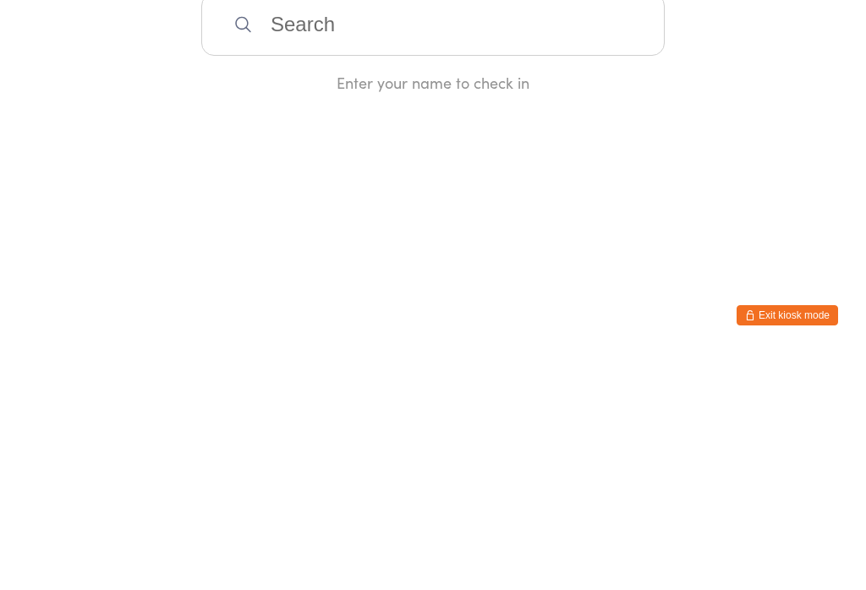
click at [329, 230] on input "search" at bounding box center [432, 261] width 463 height 63
type input "Viol"
click at [343, 304] on div "Violetta Shmatkova" at bounding box center [433, 315] width 433 height 23
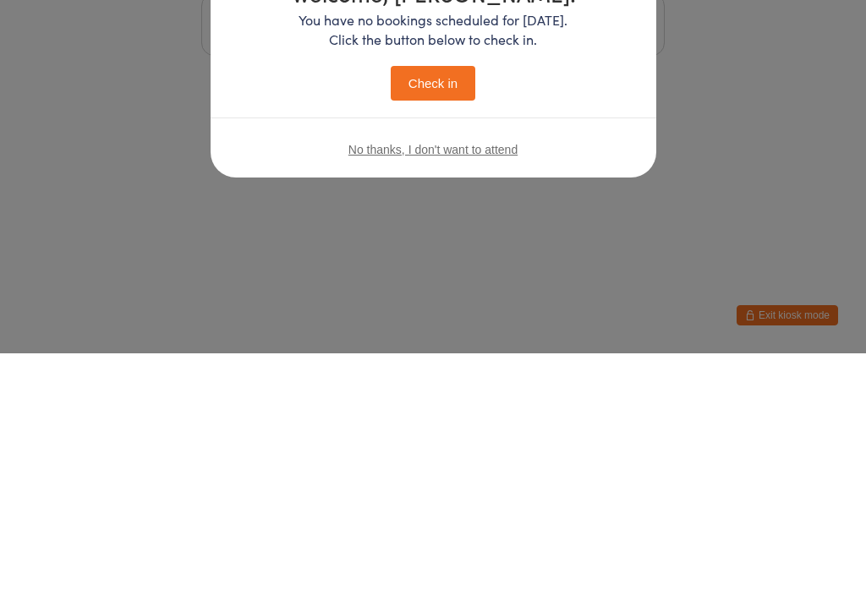
click at [444, 327] on div "Welcome, Violetta! You have no bookings scheduled for today. Click the button b…" at bounding box center [433, 295] width 866 height 590
